Goal: Information Seeking & Learning: Learn about a topic

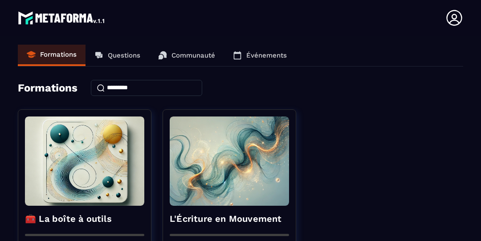
click at [449, 21] on icon at bounding box center [455, 18] width 18 height 18
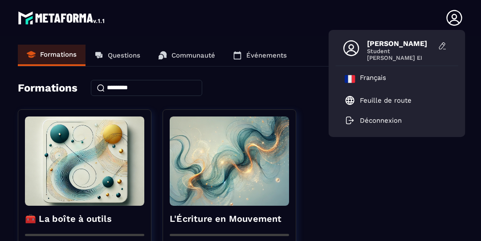
click at [283, 38] on section "Formations Questions Communauté Événements Formations 🧰 La boîte à outils 0/0 C…" at bounding box center [240, 140] width 481 height 209
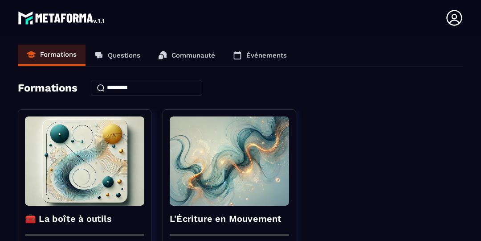
click at [443, 130] on div "🧰 La boîte à outils 0/0 Chapitres 0% Continuer la formation L'Écriture en Mouve…" at bounding box center [241, 220] width 446 height 223
drag, startPoint x: 481, startPoint y: 3, endPoint x: 481, endPoint y: 26, distance: 23.2
click at [481, 26] on html "[PERSON_NAME] [PERSON_NAME][EMAIL_ADDRESS][DOMAIN_NAME] Formations Questions Co…" at bounding box center [240, 120] width 481 height 241
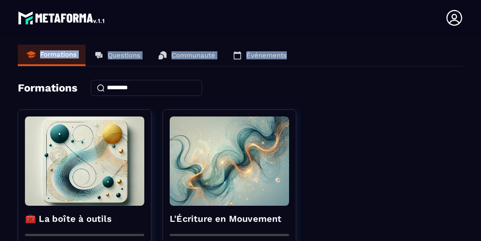
drag, startPoint x: 481, startPoint y: 26, endPoint x: 481, endPoint y: 43, distance: 16.9
click at [481, 43] on html "[PERSON_NAME] [PERSON_NAME][EMAIL_ADDRESS][DOMAIN_NAME] Formations Questions Co…" at bounding box center [240, 120] width 481 height 241
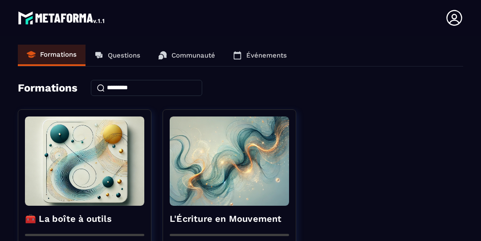
click at [435, 105] on div "Formations Questions Communauté Événements Formations 🧰 La boîte à outils 0/0 C…" at bounding box center [241, 198] width 446 height 307
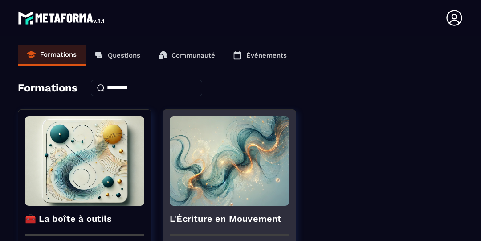
click at [285, 177] on img at bounding box center [229, 160] width 119 height 89
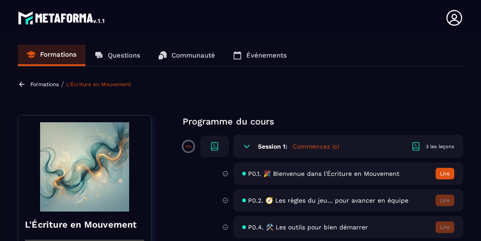
click at [449, 175] on button "Lire" at bounding box center [445, 174] width 19 height 12
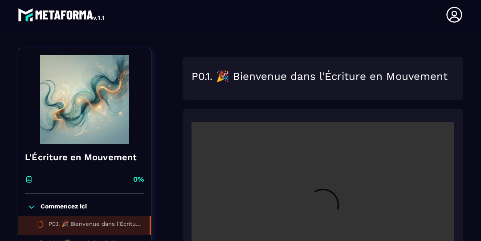
scroll to position [92, 0]
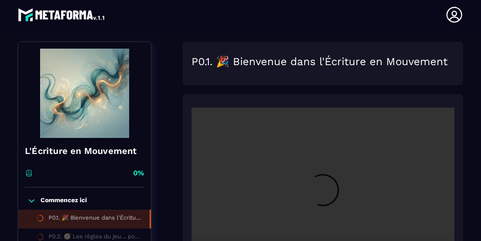
click at [471, 138] on section "Formations Questions Communauté Événements Formations / L'Écriture en Mouvement…" at bounding box center [240, 137] width 481 height 209
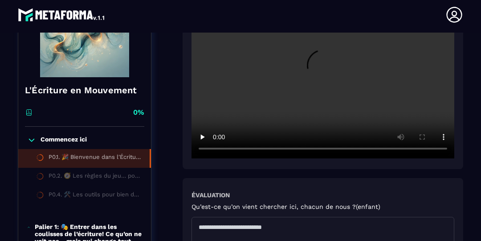
scroll to position [234, 0]
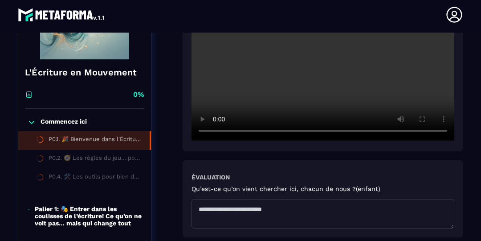
click at [477, 75] on section "Formations Questions Communauté Événements Formations / L'Écriture en Mouvement…" at bounding box center [240, 137] width 481 height 209
click at [478, 79] on section "Formations Questions Communauté Événements Formations / L'Écriture en Mouvement…" at bounding box center [240, 137] width 481 height 209
click at [477, 84] on section "Formations Questions Communauté Événements Formations / L'Écriture en Mouvement…" at bounding box center [240, 137] width 481 height 209
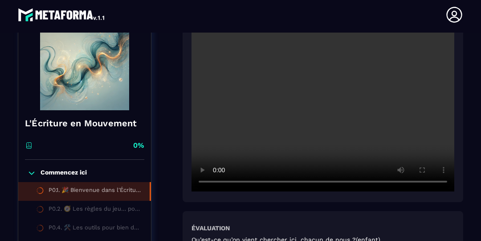
scroll to position [181, 0]
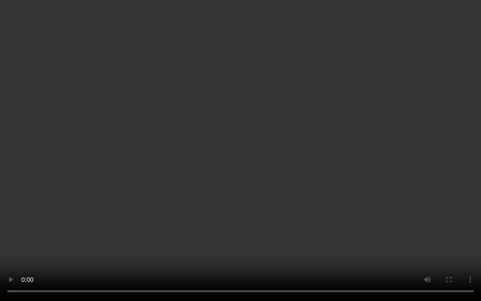
click at [336, 240] on video at bounding box center [240, 150] width 481 height 301
click at [337, 240] on video at bounding box center [240, 150] width 481 height 301
click at [245, 130] on video at bounding box center [240, 150] width 481 height 301
click at [234, 132] on video at bounding box center [240, 150] width 481 height 301
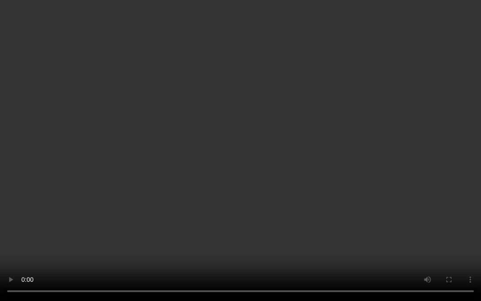
click at [204, 141] on video at bounding box center [240, 150] width 481 height 301
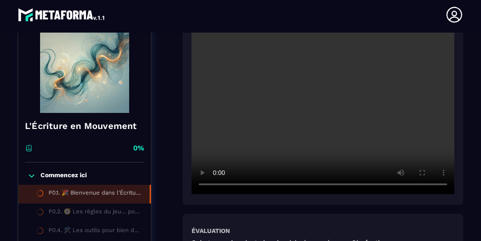
click at [472, 197] on section "Formations Questions Communauté Événements Formations / L'Écriture en Mouvement…" at bounding box center [240, 137] width 481 height 209
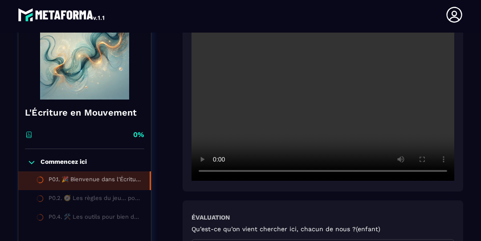
scroll to position [202, 0]
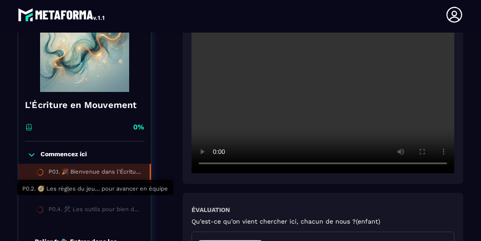
click at [82, 196] on div "P0.2. 🧭 Les règles du jeu… pour avancer en équipe" at bounding box center [96, 192] width 94 height 10
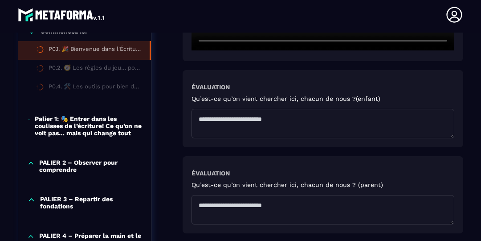
scroll to position [327, 0]
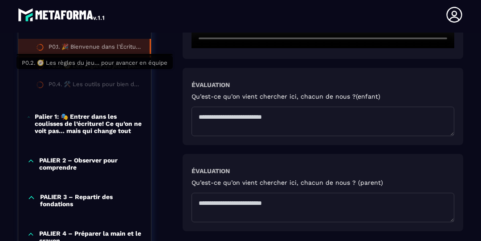
click at [57, 72] on div "P0.2. 🧭 Les règles du jeu… pour avancer en équipe" at bounding box center [96, 67] width 94 height 10
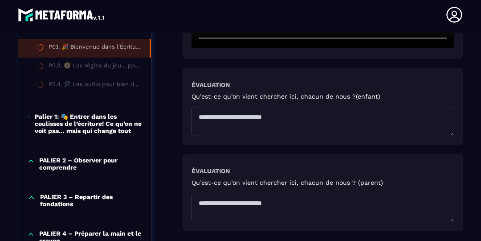
click at [57, 72] on div "P0.2. 🧭 Les règles du jeu… pour avancer en équipe" at bounding box center [96, 67] width 94 height 10
click at [82, 134] on p "Palier 1: 🎭 Entrer dans les coulisses de l’écriture! Ce qu’on ne voit pas… mais…" at bounding box center [88, 123] width 107 height 21
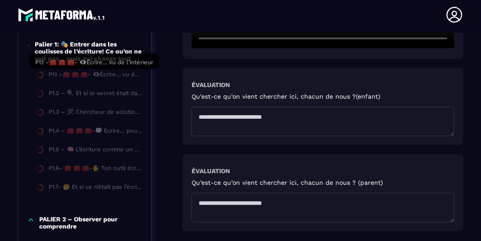
click at [121, 76] on div "P1.1 –🧰 🧰 🧰- 👁️‍🗨️Écrire… vu de l’intérieur" at bounding box center [96, 76] width 94 height 10
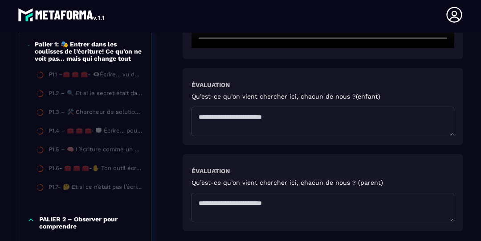
click at [106, 48] on p "Palier 1: 🎭 Entrer dans les coulisses de l’écriture! Ce qu’on ne voit pas… mais…" at bounding box center [88, 51] width 107 height 21
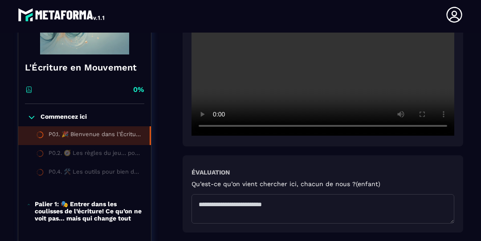
scroll to position [237, 0]
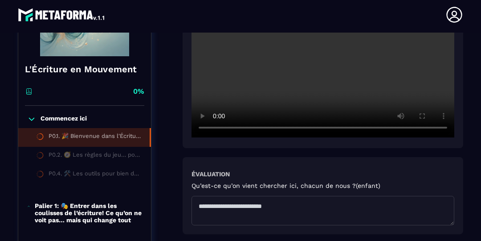
click at [149, 147] on li "P0.1. 🎉 Bienvenue dans l'Écriture en Mouvement" at bounding box center [84, 137] width 133 height 19
click at [150, 161] on li "P0.2. 🧭 Les règles du jeu… pour avancer en équipe" at bounding box center [84, 156] width 133 height 19
click at [90, 147] on li "P0.1. 🎉 Bienvenue dans l'Écriture en Mouvement" at bounding box center [84, 137] width 133 height 19
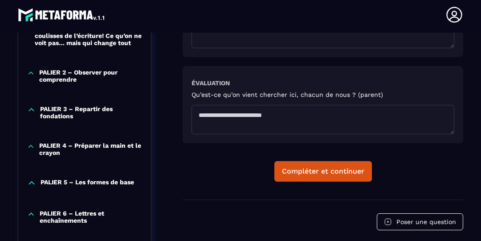
scroll to position [424, 0]
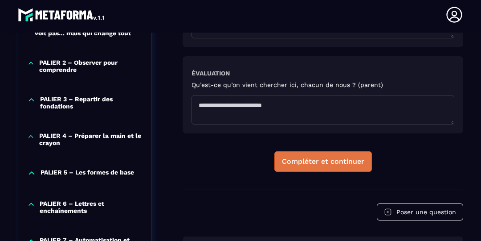
click at [344, 167] on button "Compléter et continuer" at bounding box center [323, 161] width 98 height 20
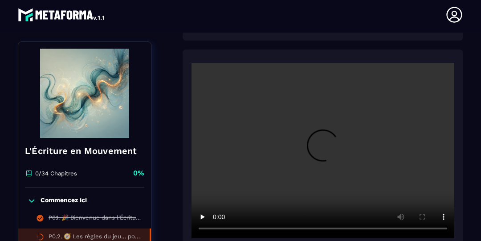
scroll to position [153, 0]
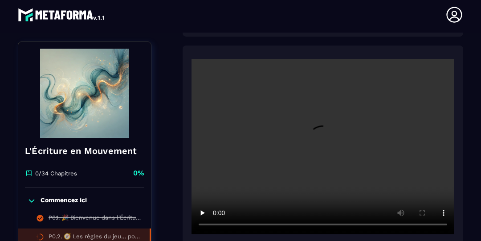
click at [347, 172] on video at bounding box center [323, 146] width 263 height 175
